Goal: Information Seeking & Learning: Learn about a topic

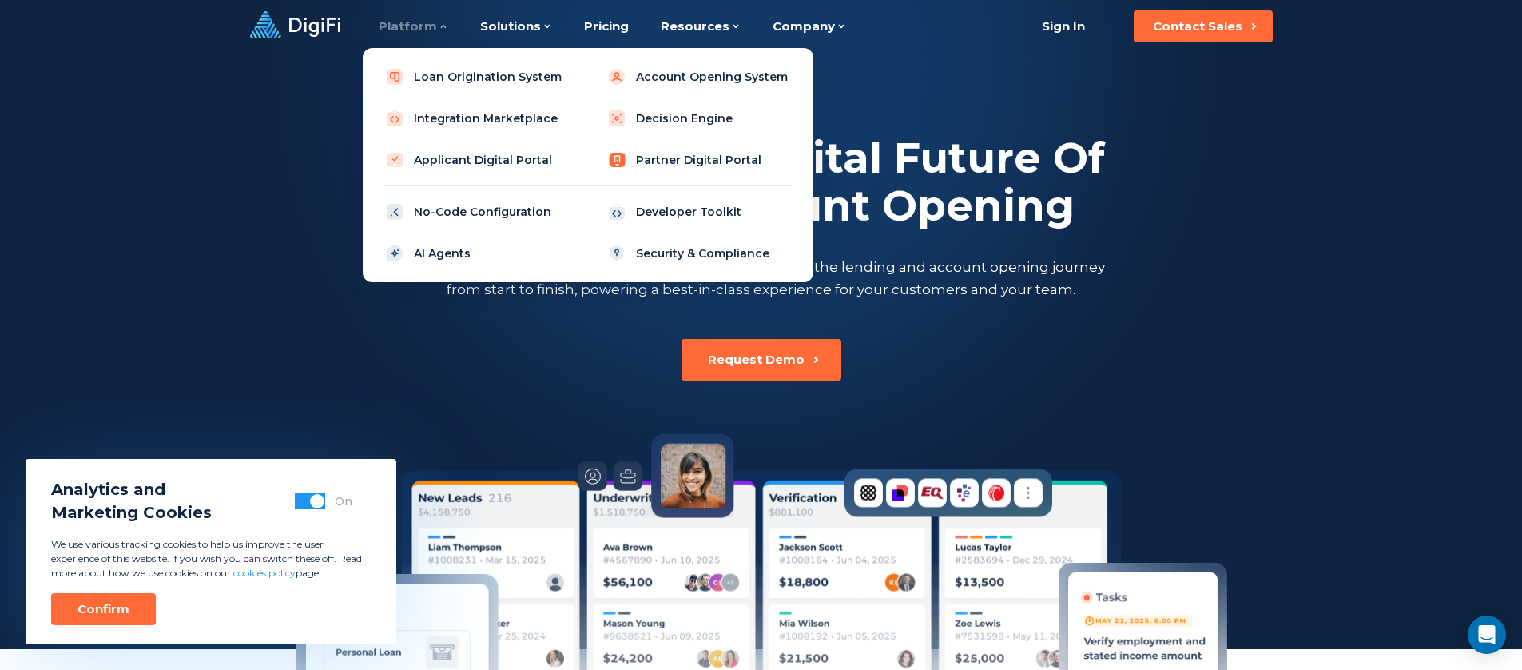
click at [643, 157] on link "Partner Digital Portal" at bounding box center [699, 160] width 203 height 32
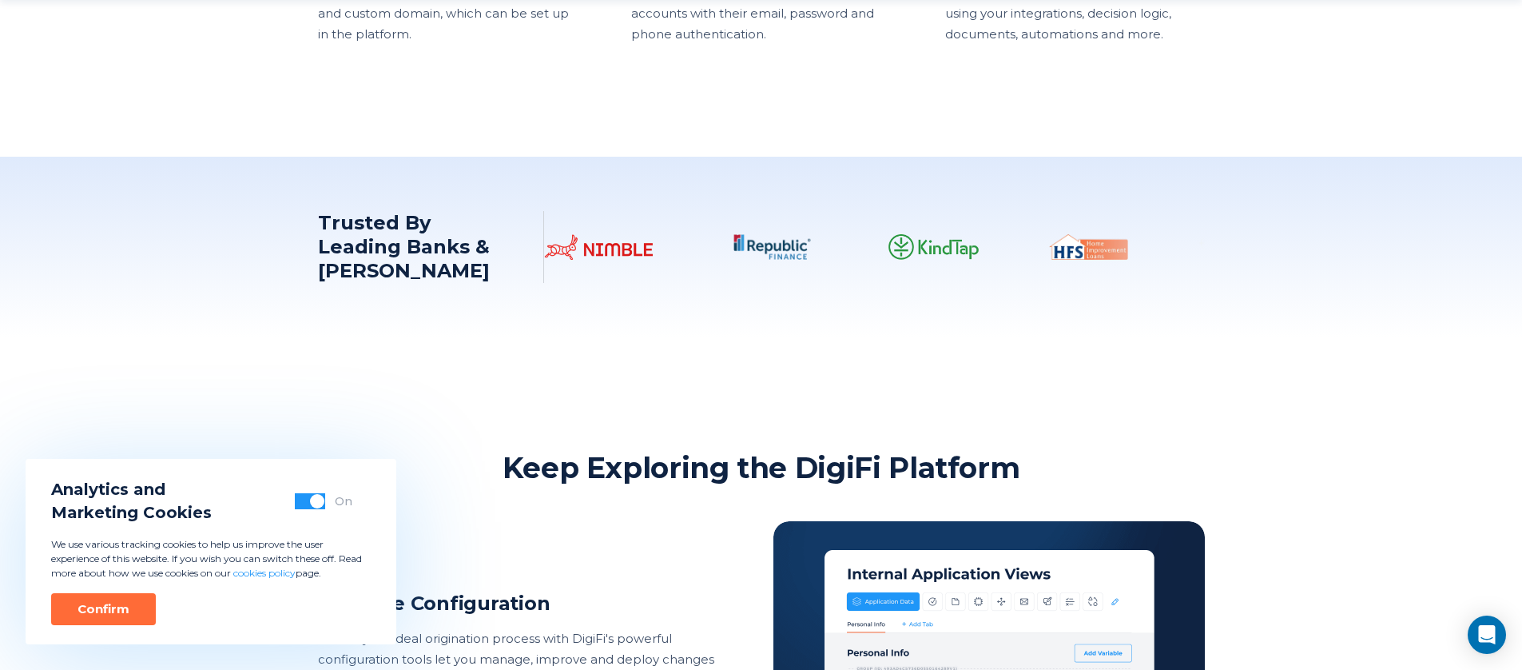
scroll to position [2779, 0]
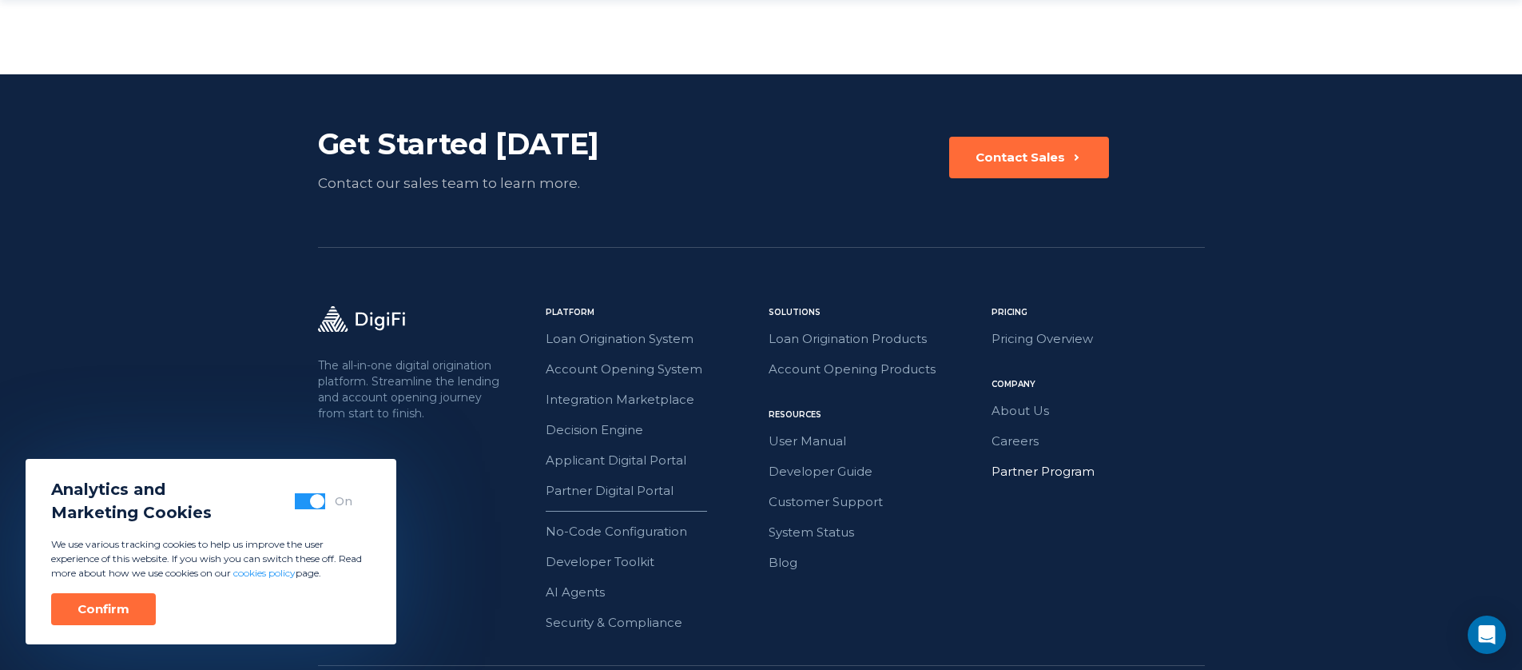
click at [1026, 466] on link "Partner Program" at bounding box center [1098, 471] width 213 height 21
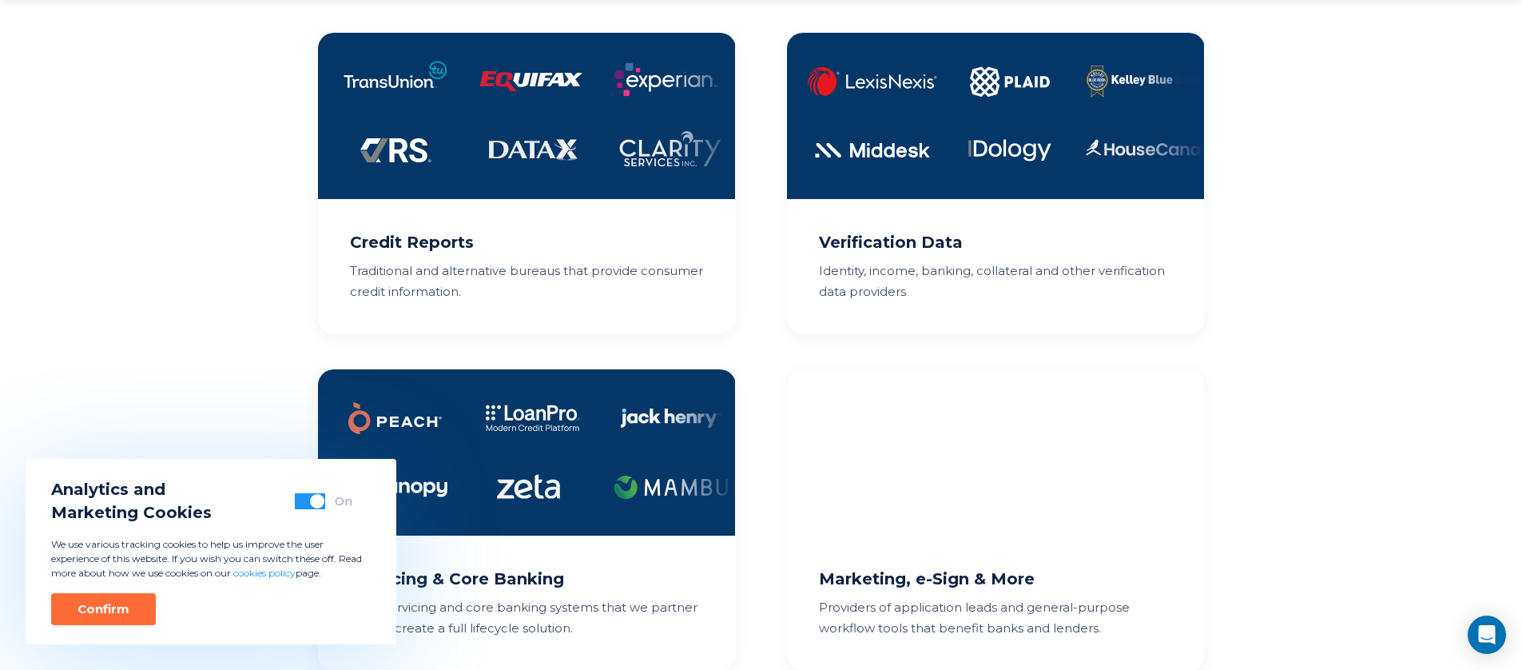
scroll to position [1234, 0]
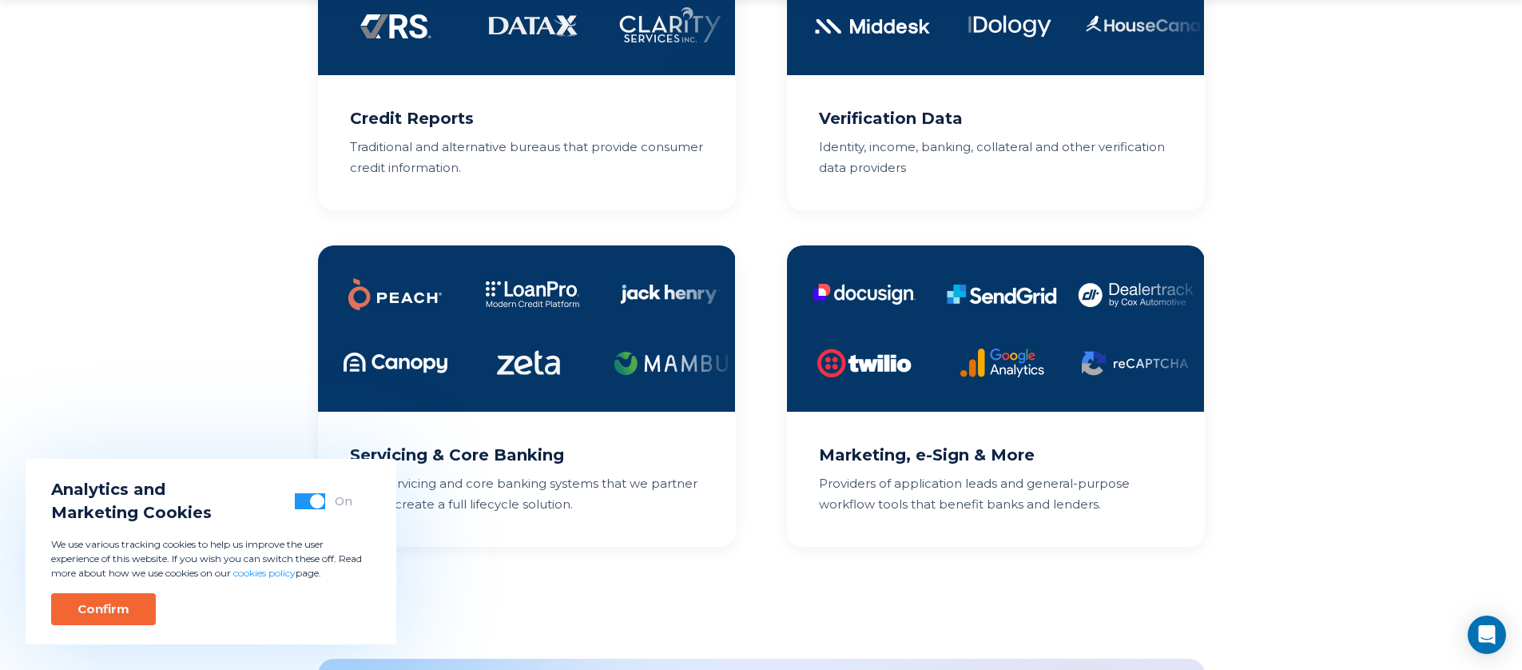
click at [96, 607] on div "Confirm" at bounding box center [104, 609] width 52 height 16
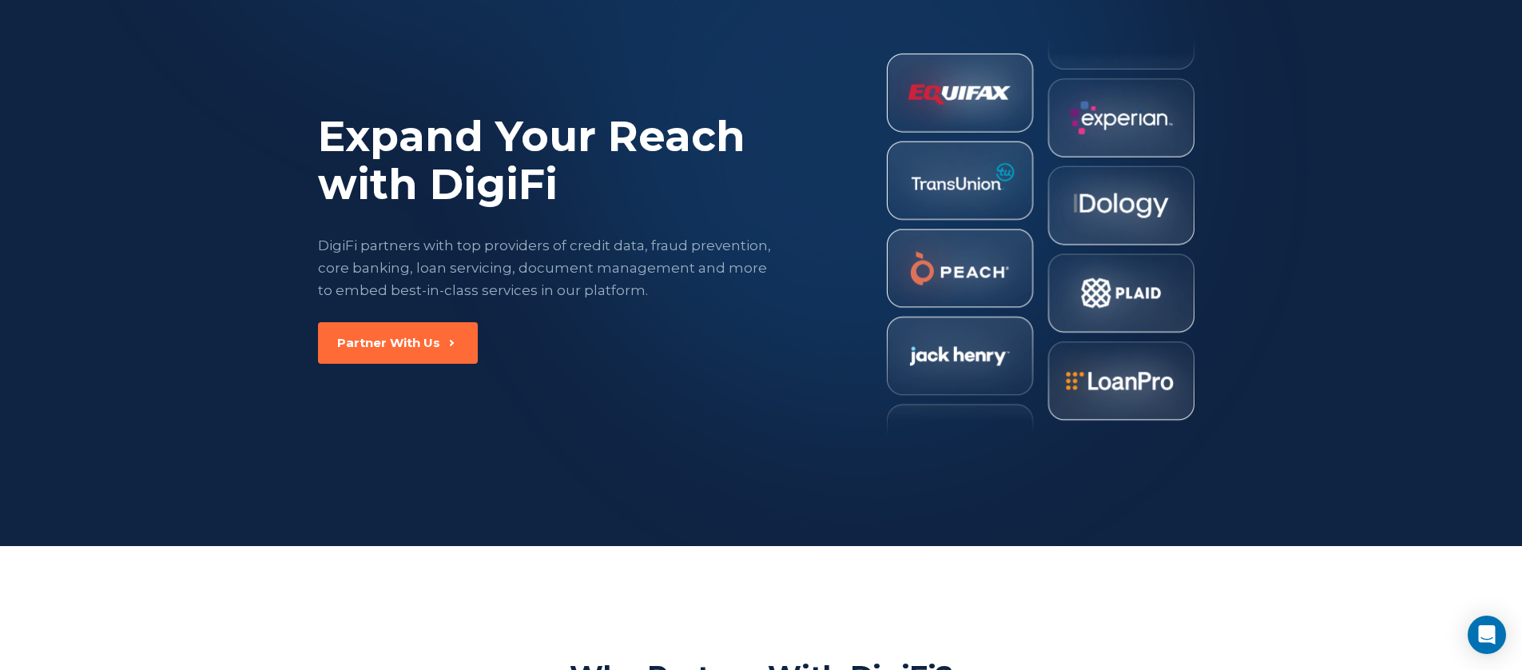
scroll to position [0, 0]
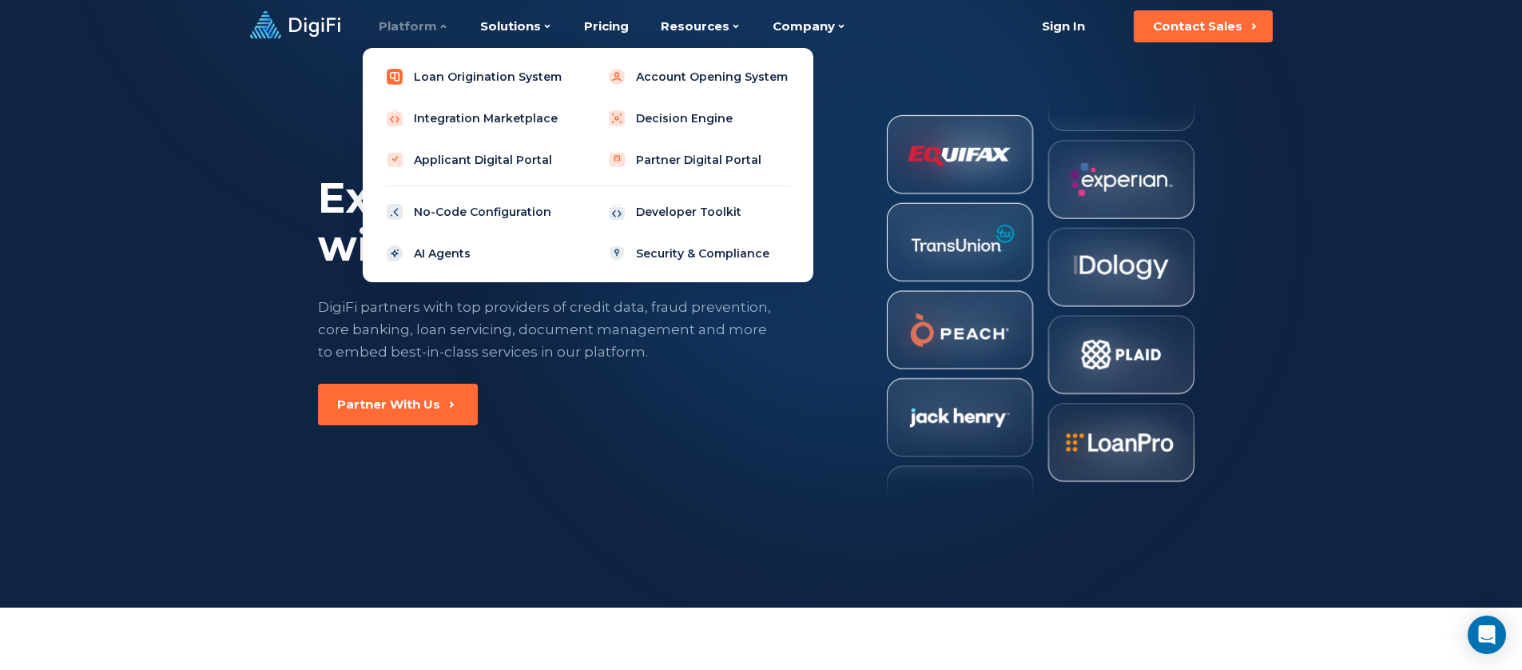
click at [513, 74] on link "Loan Origination System" at bounding box center [477, 77] width 203 height 32
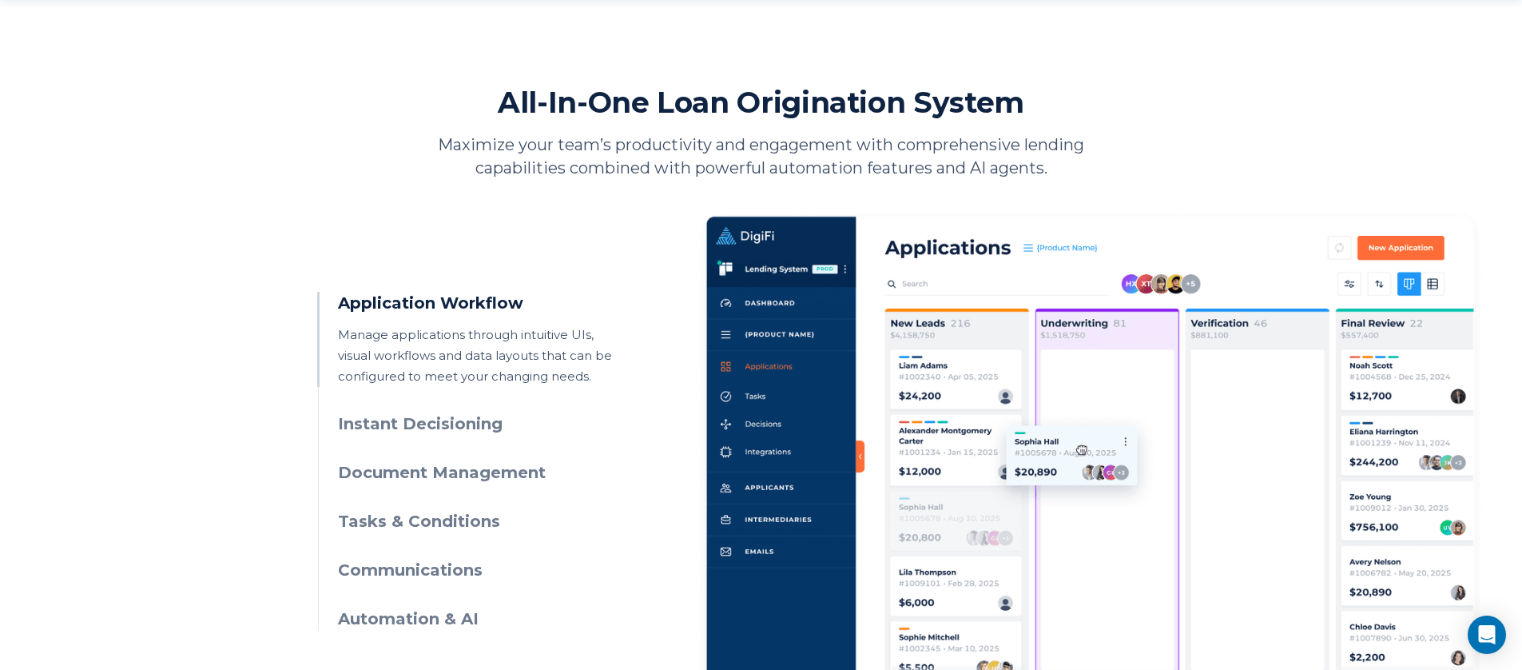
scroll to position [663, 0]
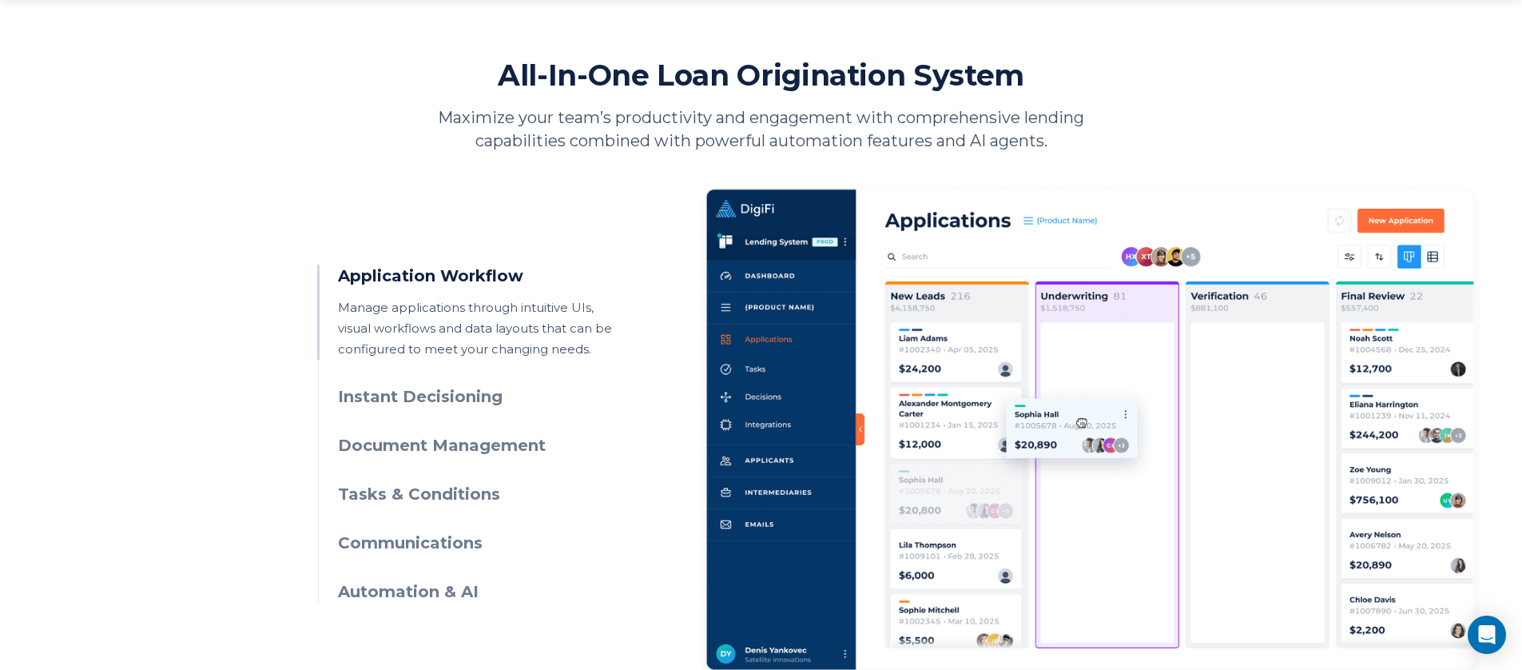
click at [436, 401] on h3 "Instant Decisioning" at bounding box center [483, 396] width 290 height 23
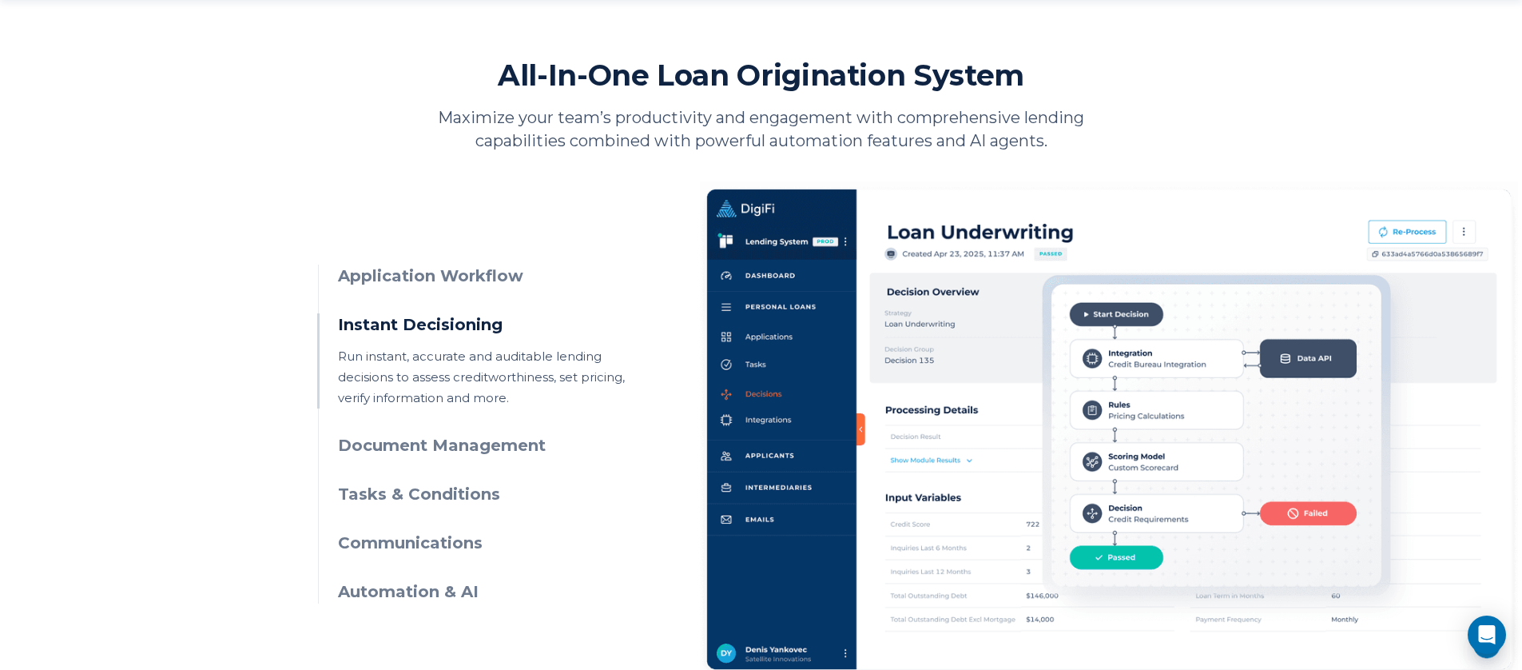
click at [400, 436] on h3 "Document Management" at bounding box center [483, 445] width 290 height 23
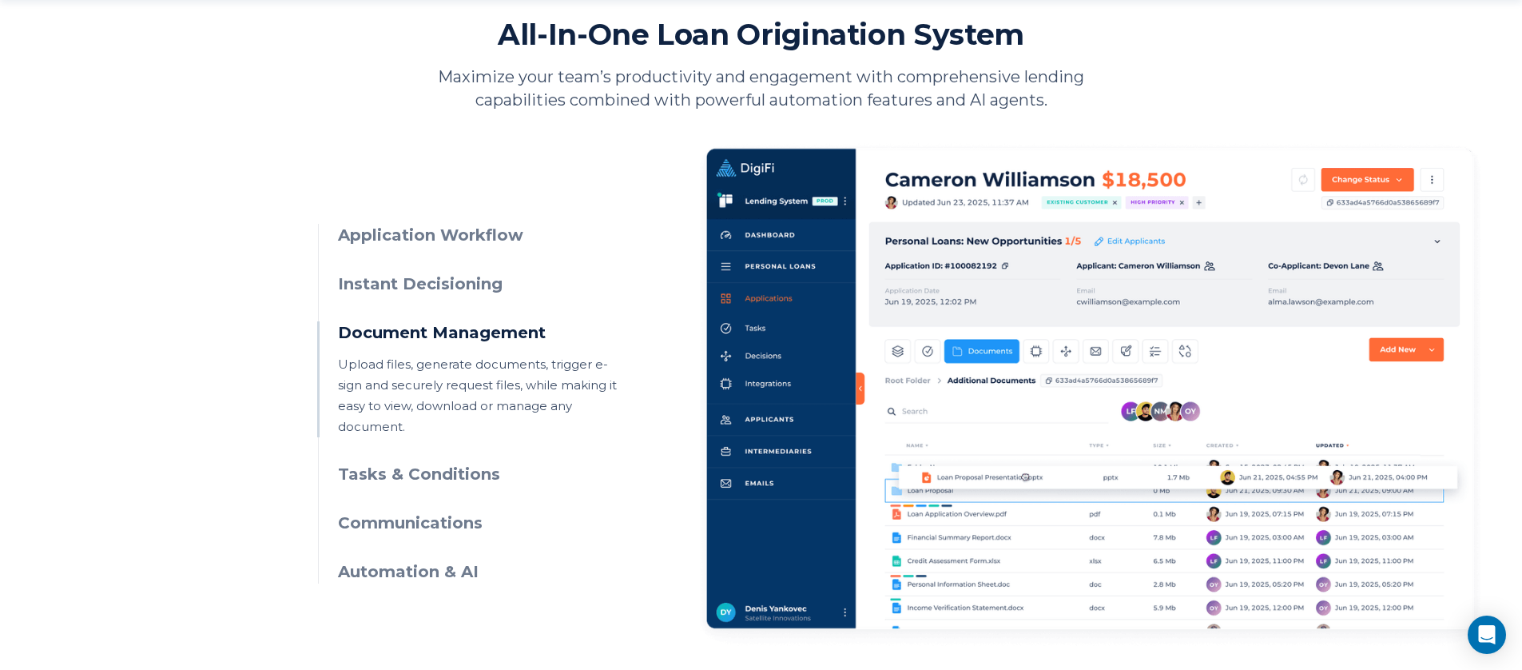
scroll to position [722, 0]
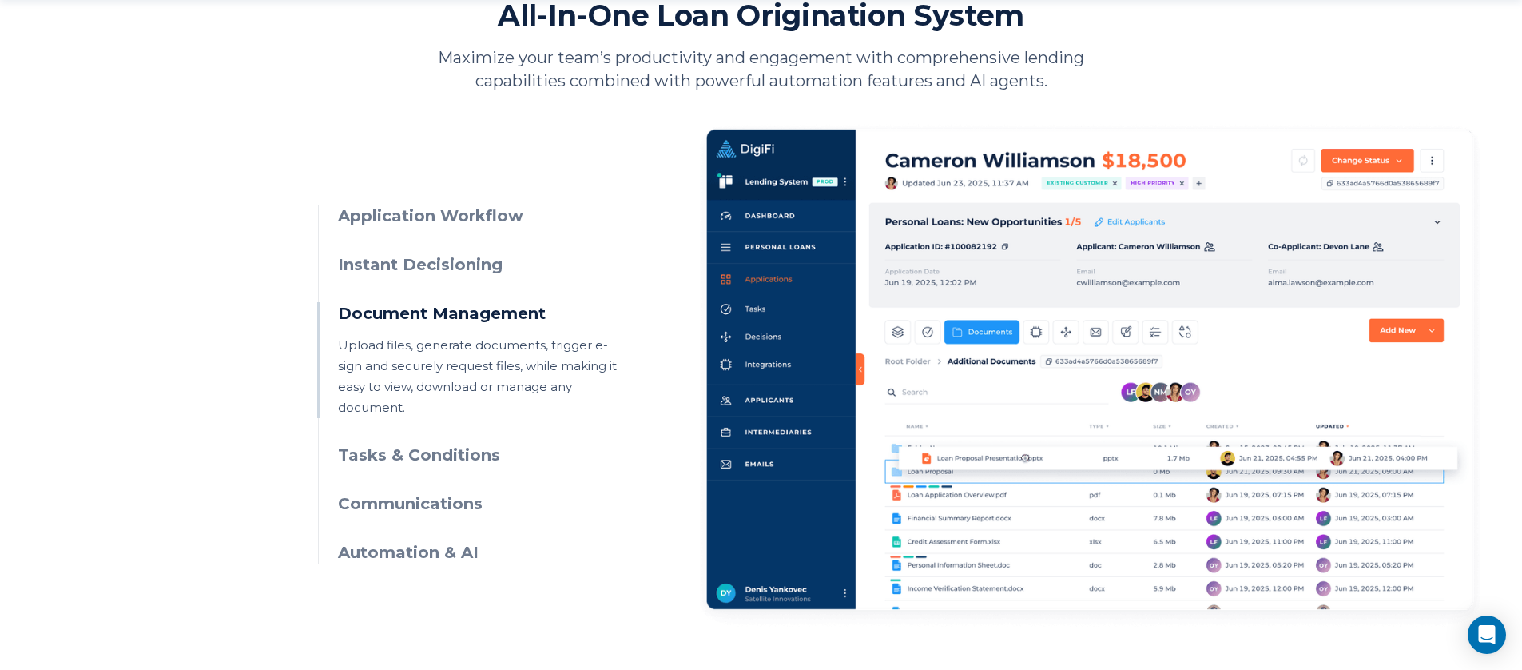
click at [378, 444] on h3 "Tasks & Conditions" at bounding box center [483, 455] width 290 height 23
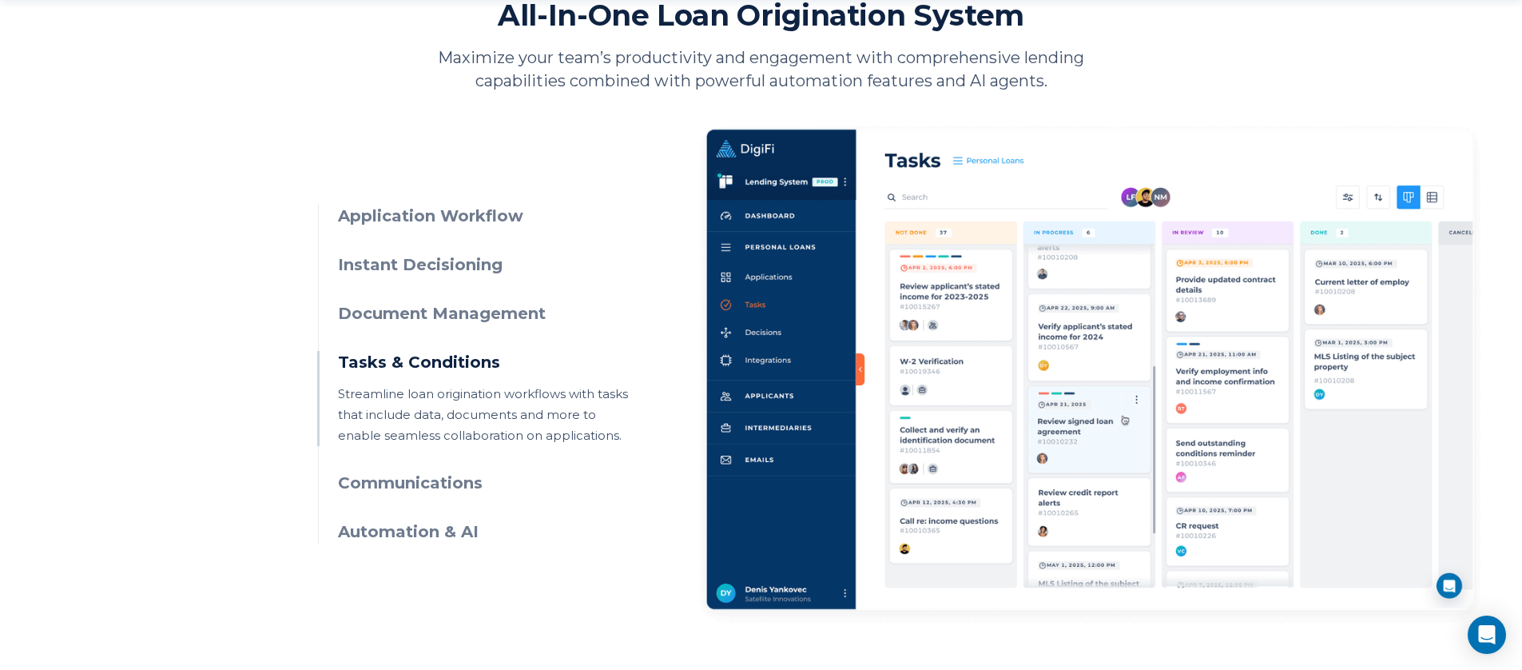
click at [393, 482] on h3 "Communications" at bounding box center [483, 483] width 290 height 23
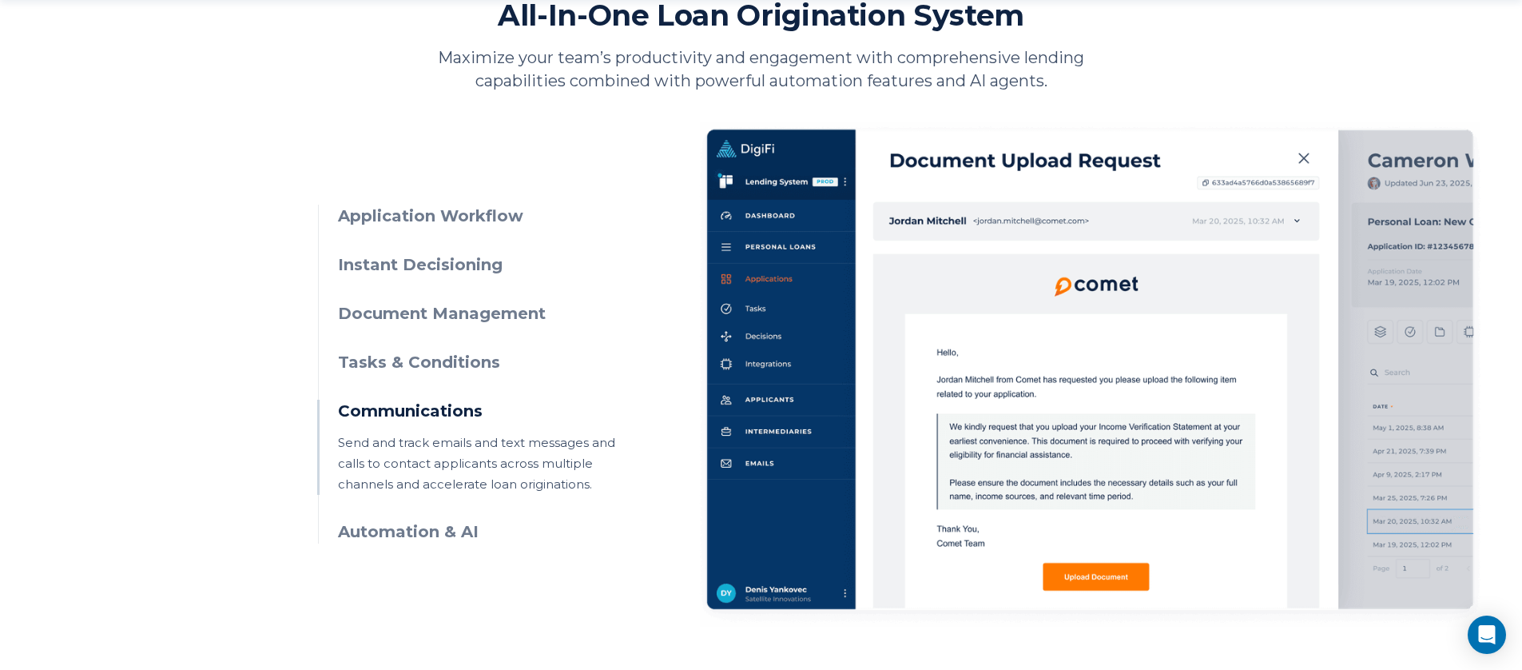
click at [367, 529] on h3 "Automation & AI" at bounding box center [483, 531] width 290 height 23
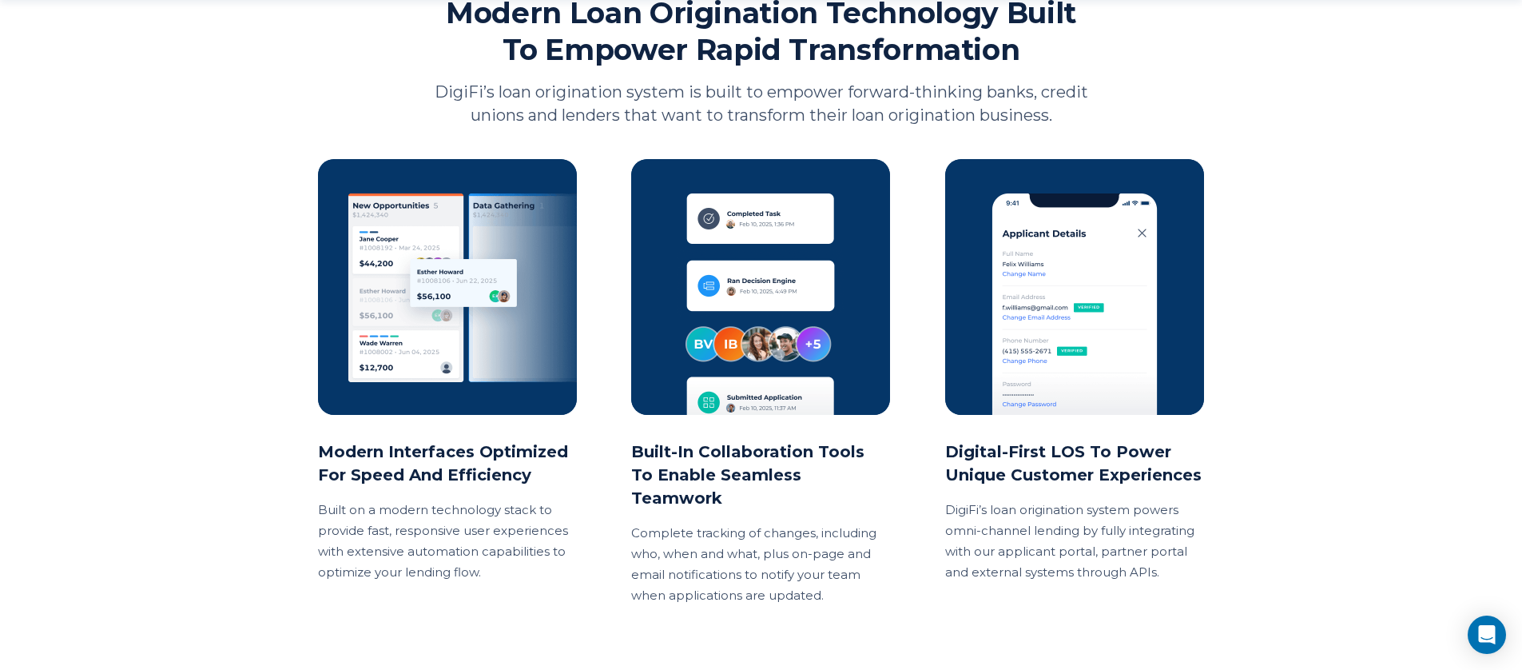
scroll to position [2605, 0]
